Goal: Transaction & Acquisition: Purchase product/service

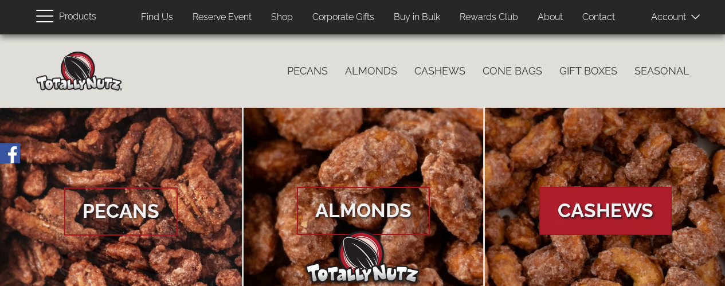
click at [600, 208] on span "Cashews" at bounding box center [605, 211] width 132 height 48
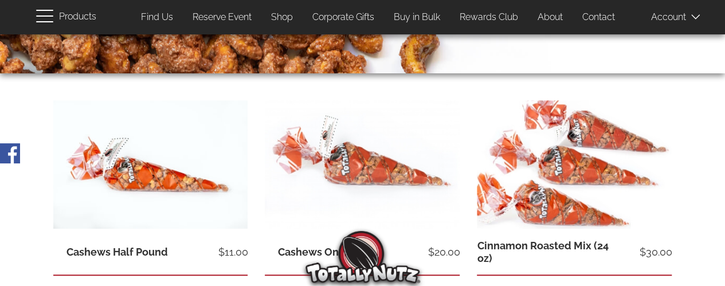
scroll to position [229, 0]
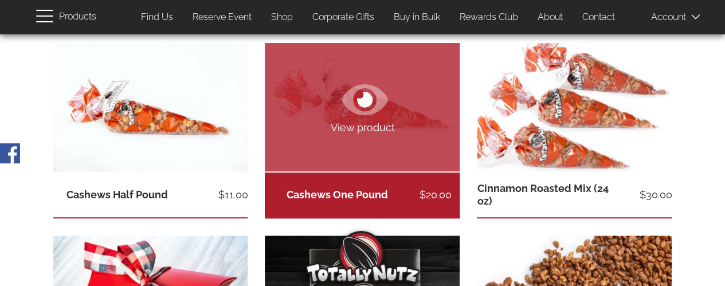
click at [358, 116] on icon at bounding box center [365, 99] width 46 height 41
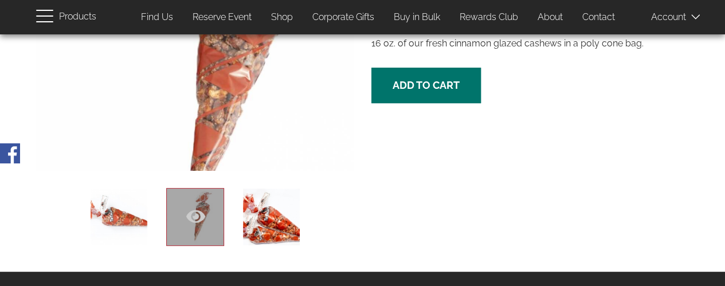
scroll to position [115, 0]
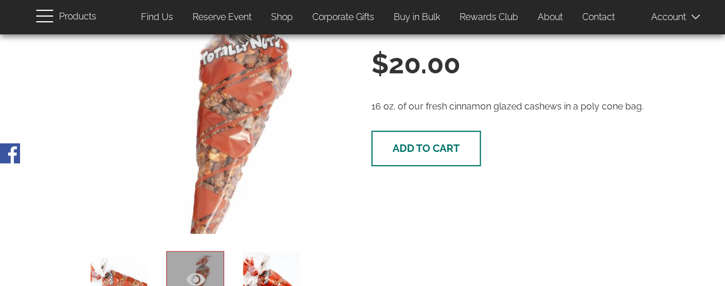
click at [420, 147] on span "Add to cart" at bounding box center [426, 148] width 67 height 12
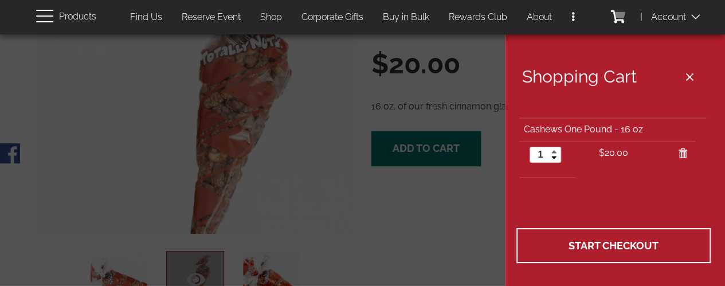
type input "2"
click at [556, 148] on link at bounding box center [553, 150] width 13 height 7
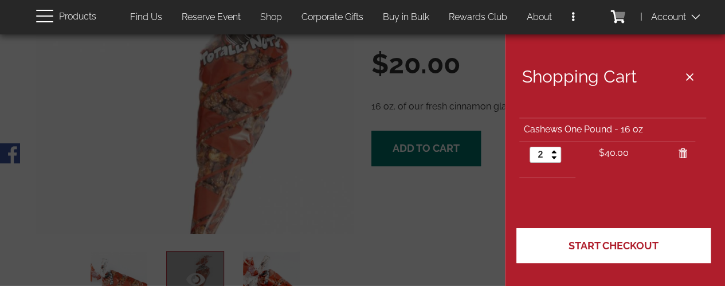
click at [615, 245] on span "Start Checkout" at bounding box center [614, 246] width 90 height 12
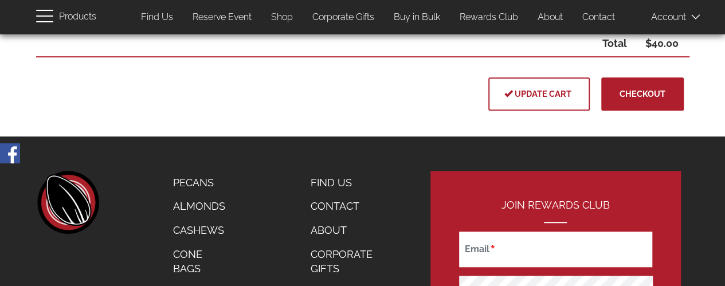
scroll to position [344, 0]
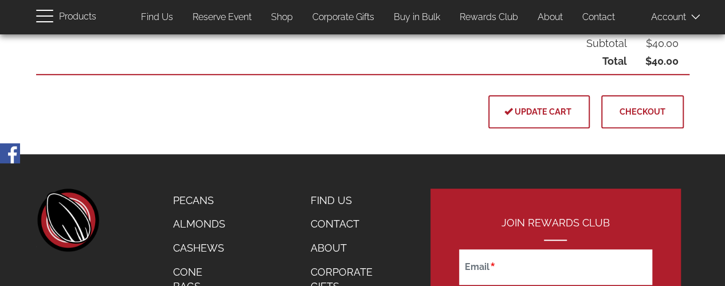
click at [646, 112] on span "Checkout" at bounding box center [643, 112] width 46 height 10
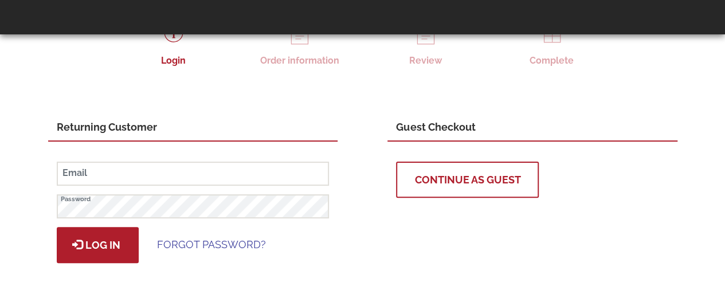
scroll to position [115, 0]
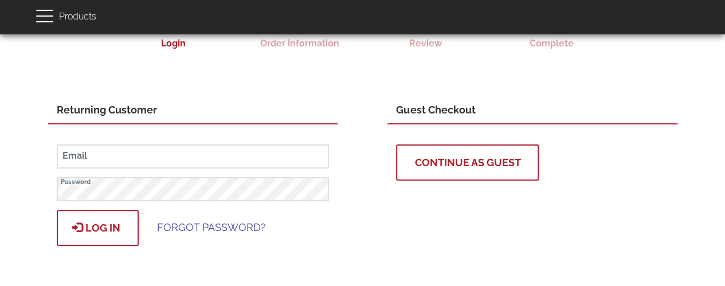
click at [108, 222] on span "Log in" at bounding box center [97, 228] width 45 height 12
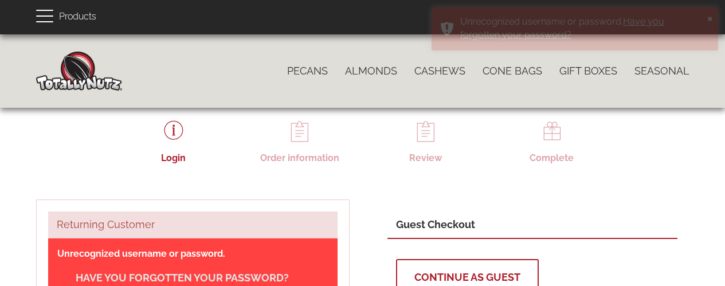
scroll to position [193, 0]
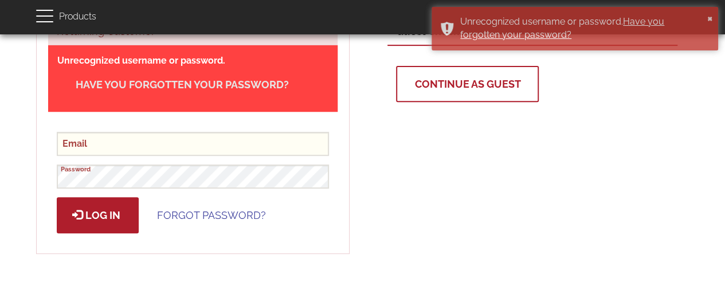
click at [172, 146] on input "Email" at bounding box center [193, 144] width 272 height 24
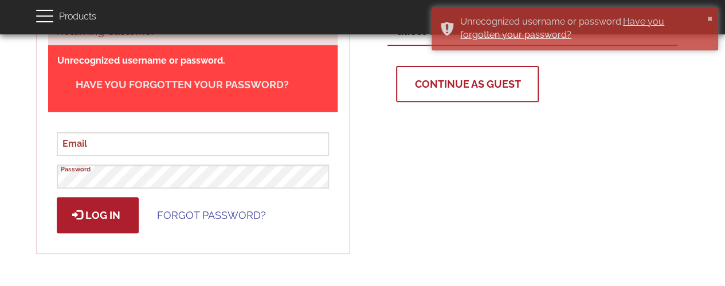
type input "[EMAIL_ADDRESS][DOMAIN_NAME]"
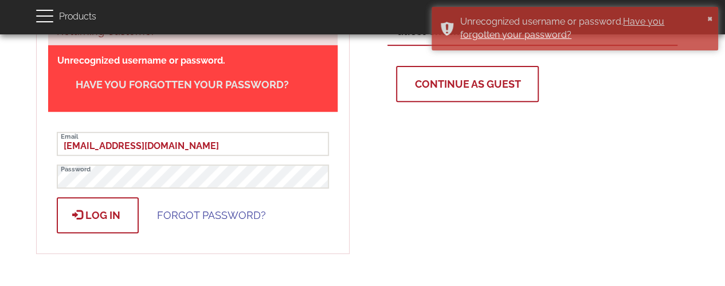
click at [92, 207] on button "Log in" at bounding box center [98, 215] width 82 height 36
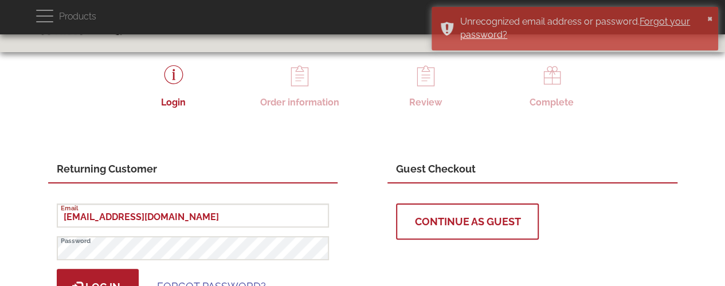
scroll to position [172, 0]
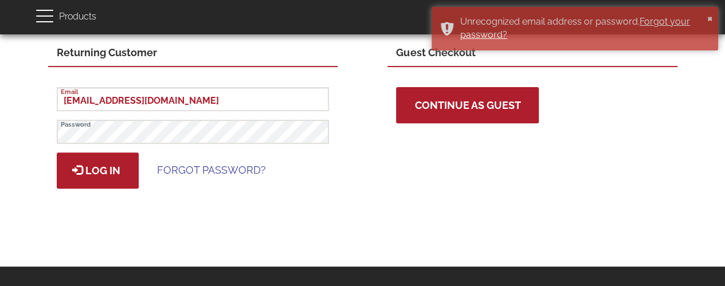
click at [478, 97] on button "Continue as Guest" at bounding box center [467, 105] width 143 height 36
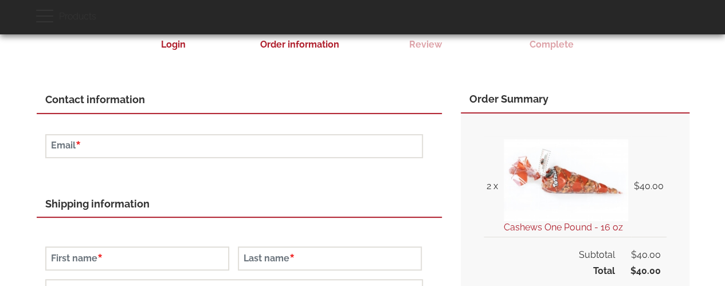
scroll to position [115, 0]
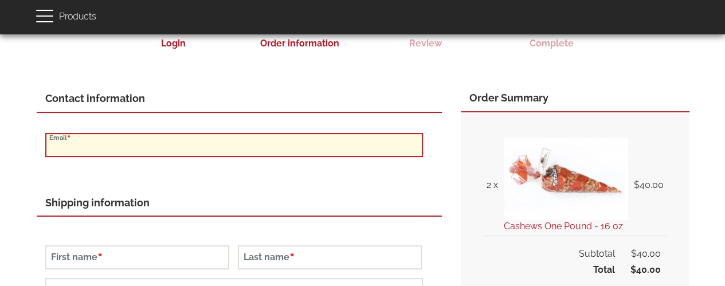
click at [276, 139] on input "Email" at bounding box center [234, 145] width 378 height 24
type input "[EMAIL_ADDRESS][DOMAIN_NAME]"
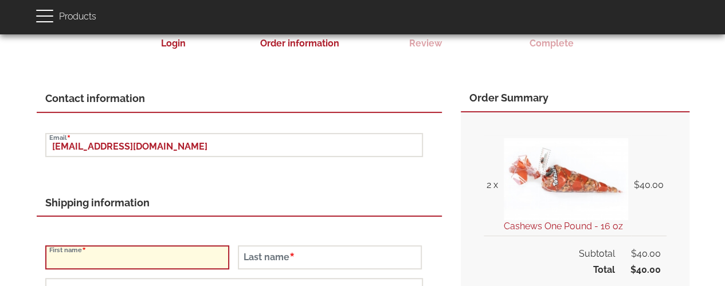
type input "[PERSON_NAME]"
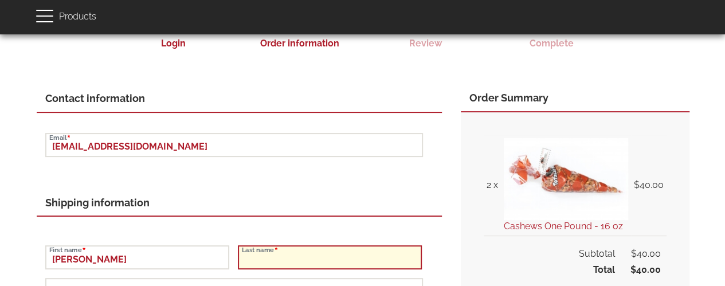
type input "May"
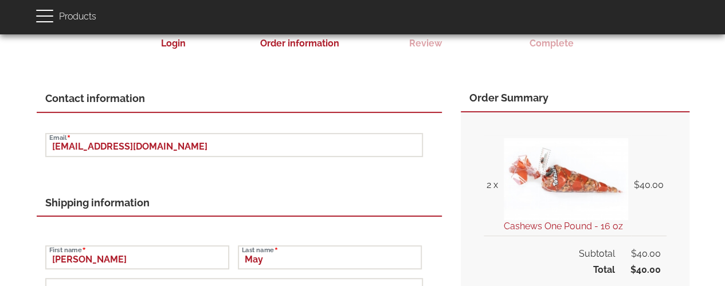
type input "49 Park Ave. #26"
type input "Bloomfield"
type input "07003"
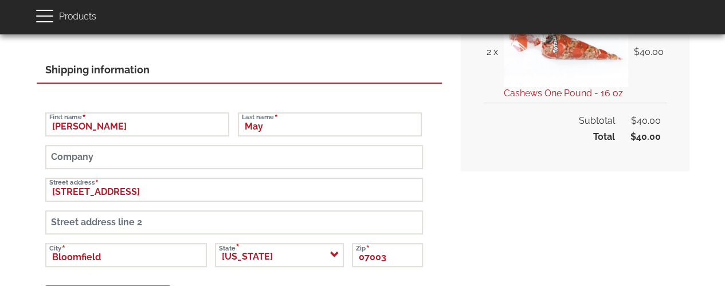
scroll to position [287, 0]
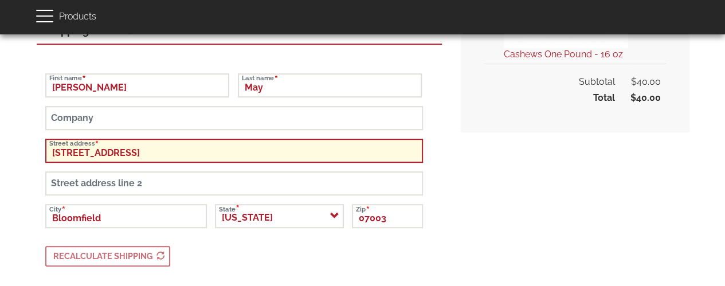
drag, startPoint x: 140, startPoint y: 155, endPoint x: 13, endPoint y: 148, distance: 127.5
click at [13, 148] on div "Close navigation Main navigation Home Catalog menu navigation Pecans Almonds Ca…" at bounding box center [362, 38] width 725 height 581
type input "4"
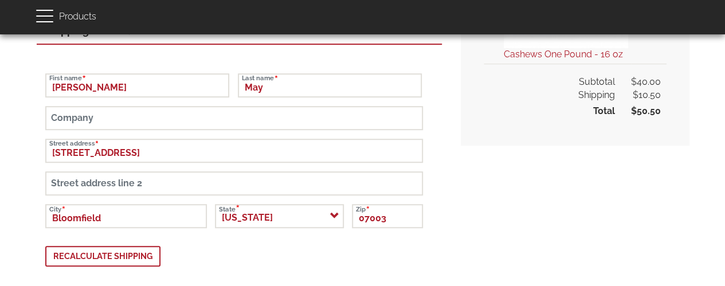
type button "Recalculate shipping"
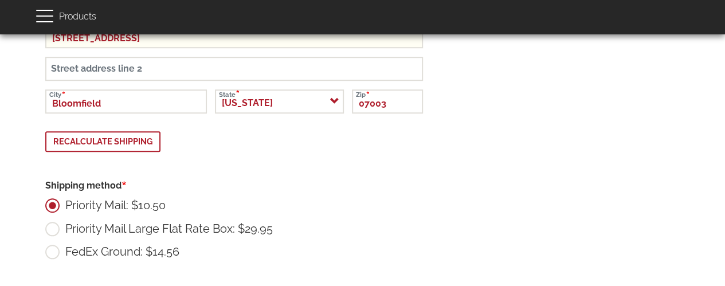
scroll to position [344, 0]
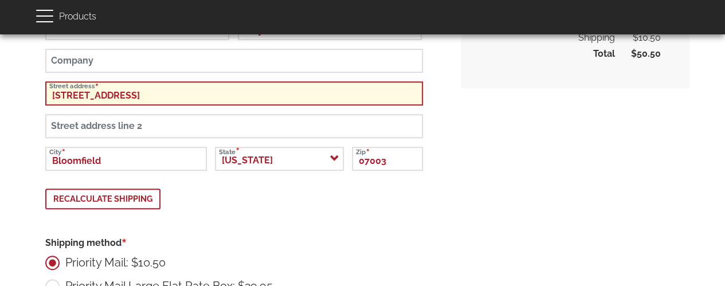
drag, startPoint x: 130, startPoint y: 95, endPoint x: 31, endPoint y: 100, distance: 98.7
click at [31, 100] on div "Login Order information Review Complete Contact information harrym1212@hotmail.…" at bounding box center [363, 80] width 671 height 610
type input "415 Clairmont Ave #3G"
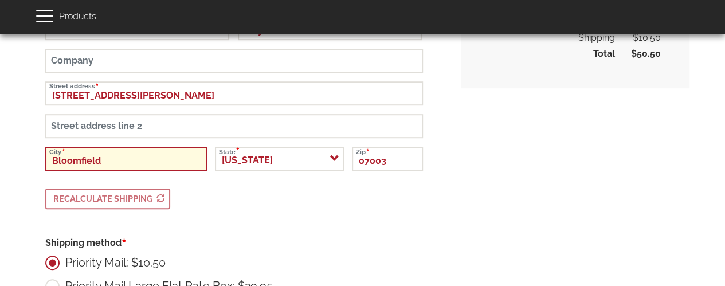
click at [116, 162] on input "Bloomfield" at bounding box center [126, 159] width 162 height 24
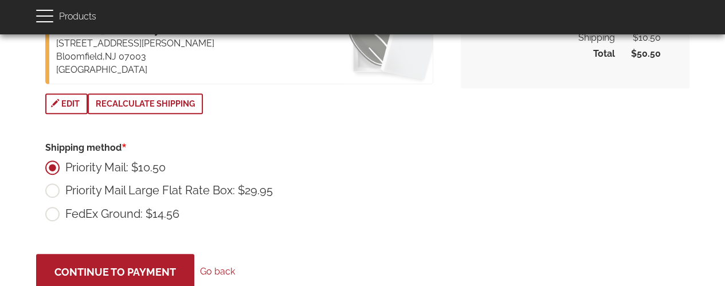
click at [64, 173] on label "Priority Mail: $10.50" at bounding box center [105, 168] width 120 height 14
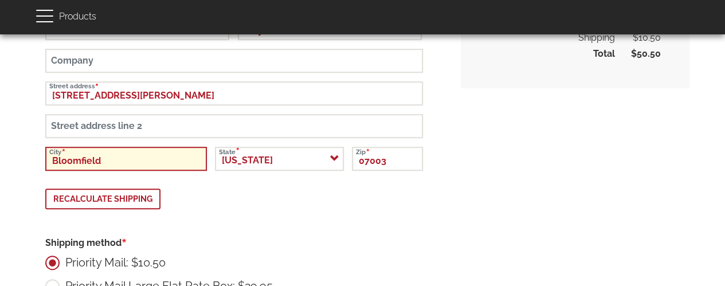
click at [101, 160] on input "Bloomfield" at bounding box center [126, 159] width 162 height 24
type input "B"
type input "Montclair"
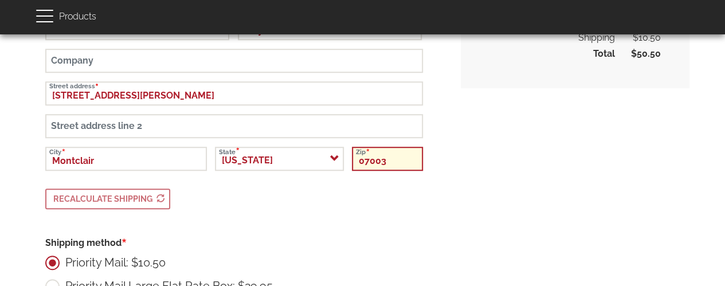
click at [384, 161] on input "07003" at bounding box center [387, 159] width 71 height 24
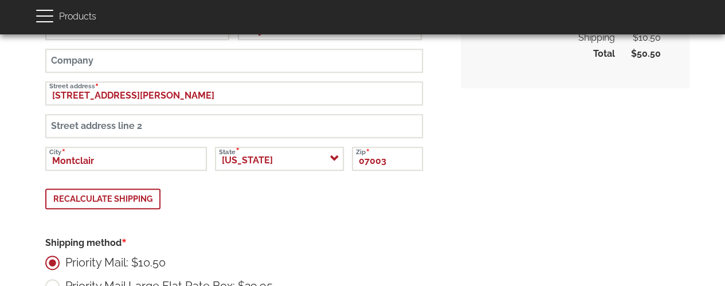
type button "Recalculate shipping"
click at [396, 159] on input "07003" at bounding box center [387, 159] width 71 height 24
type input "07042"
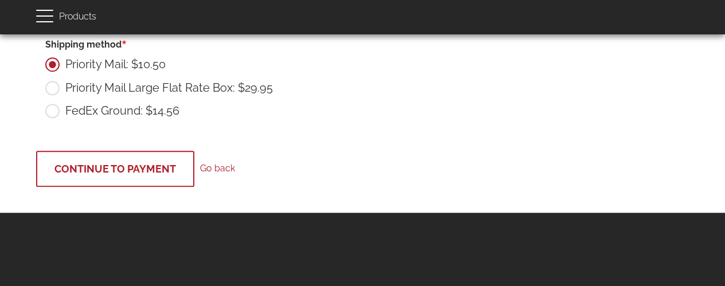
scroll to position [447, 0]
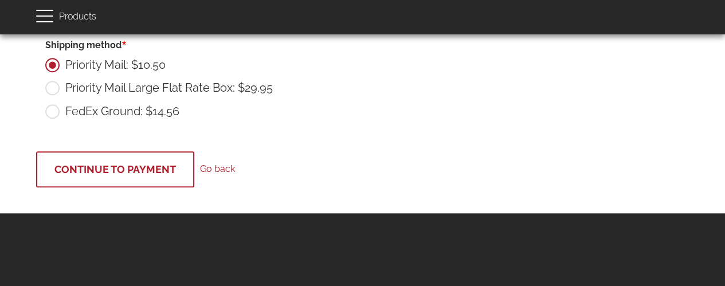
click at [149, 165] on span "Continue to Payment" at bounding box center [115, 169] width 122 height 12
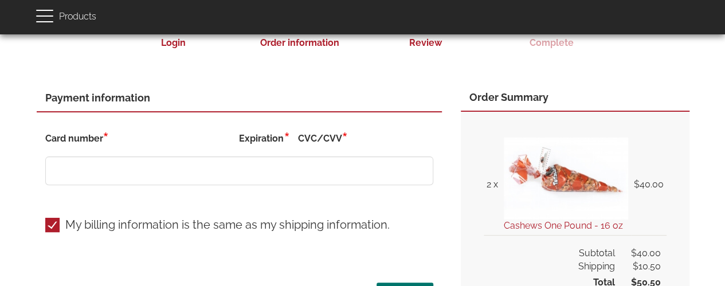
scroll to position [115, 0]
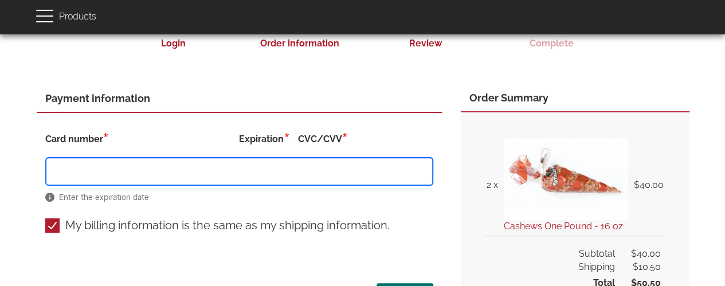
click at [152, 197] on div "Enter the expiration date" at bounding box center [239, 183] width 388 height 53
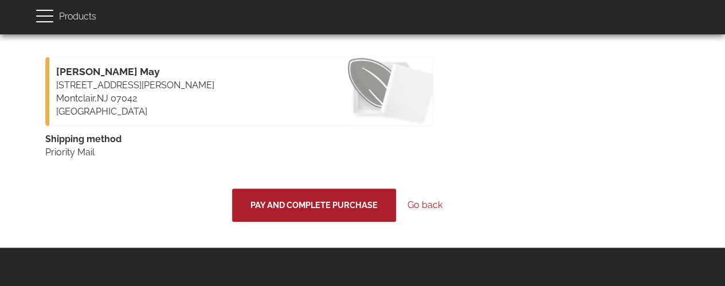
scroll to position [516, 0]
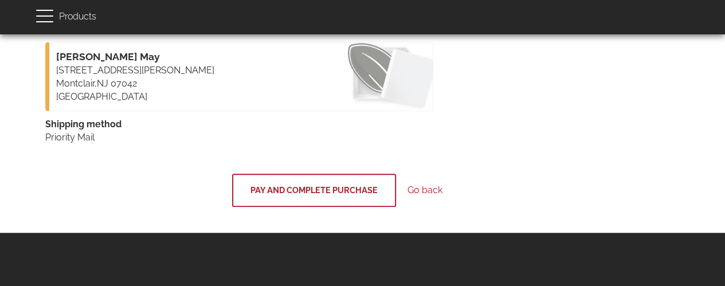
click at [304, 191] on span "Pay and complete purchase" at bounding box center [314, 190] width 127 height 10
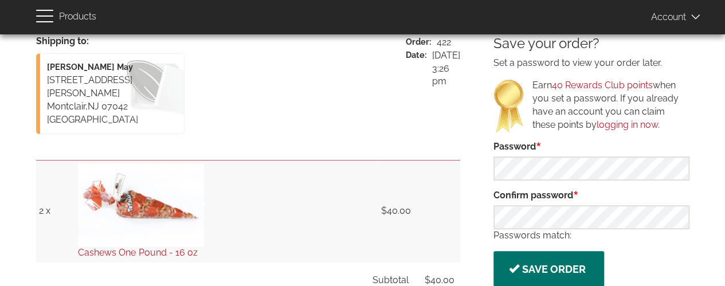
scroll to position [172, 0]
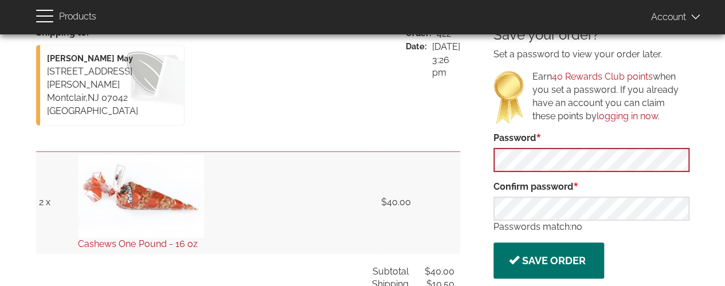
click at [329, 131] on div "Shipping to Address [PERSON_NAME] May [STREET_ADDRESS][PERSON_NAME] Order 422 D…" at bounding box center [363, 192] width 654 height 329
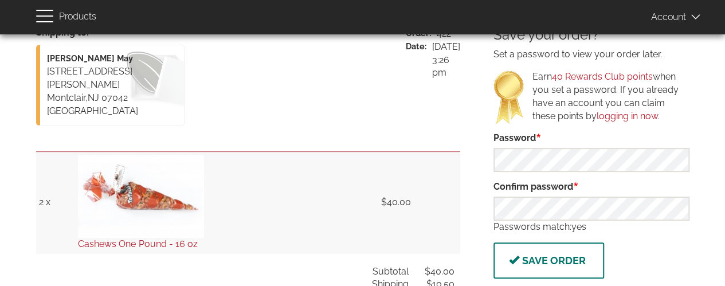
click at [574, 259] on button "Save Order" at bounding box center [549, 260] width 111 height 36
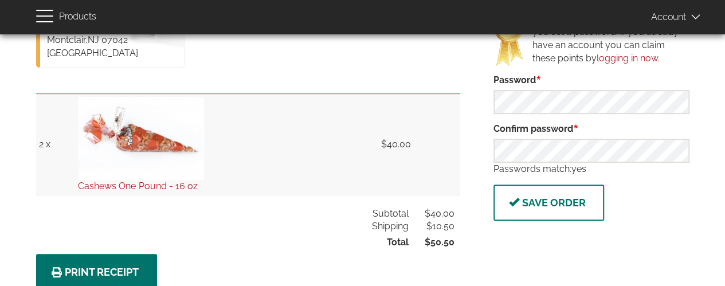
scroll to position [287, 0]
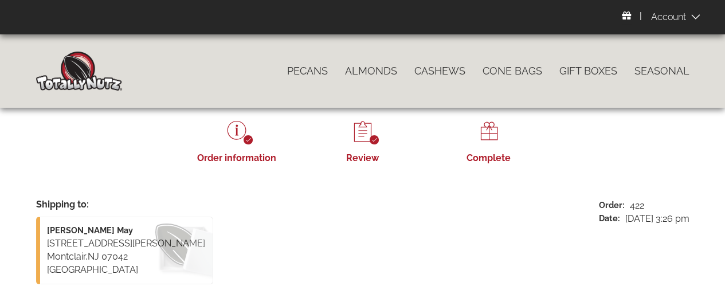
click at [492, 139] on li "Complete" at bounding box center [489, 142] width 115 height 46
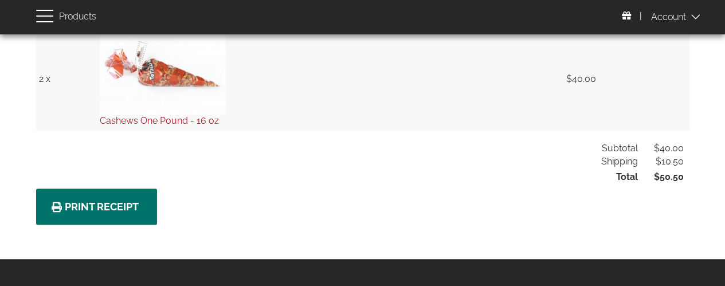
scroll to position [329, 0]
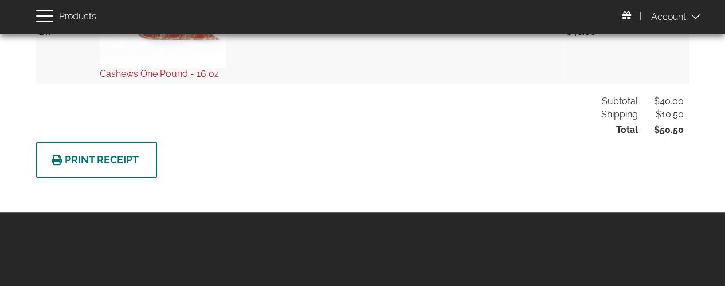
click at [99, 156] on link "Print Receipt" at bounding box center [96, 160] width 121 height 36
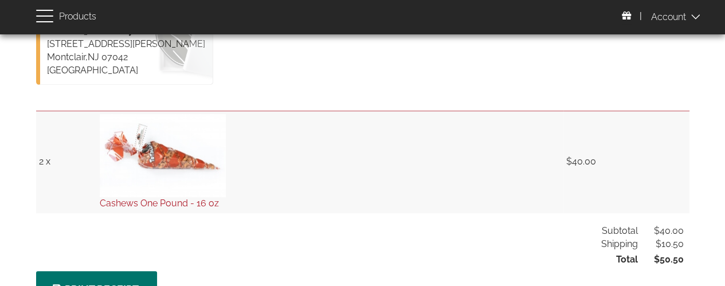
scroll to position [0, 0]
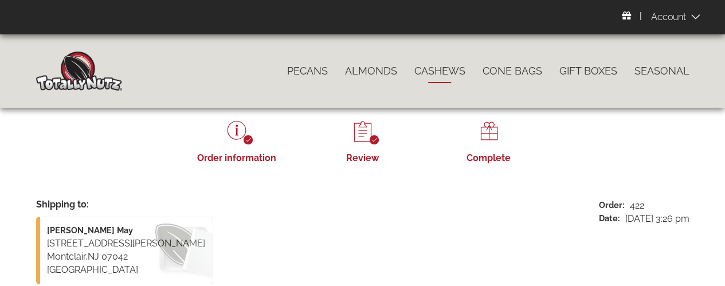
click at [434, 66] on link "Cashews" at bounding box center [440, 71] width 68 height 24
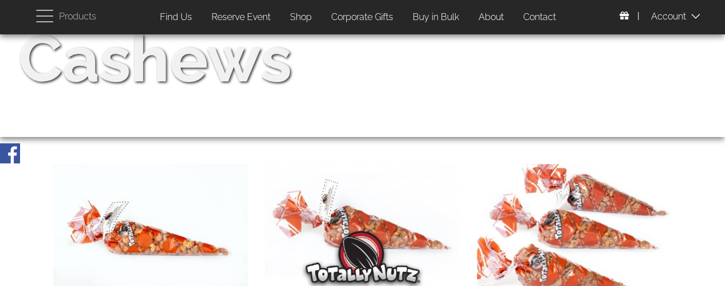
scroll to position [459, 0]
